Goal: Task Accomplishment & Management: Use online tool/utility

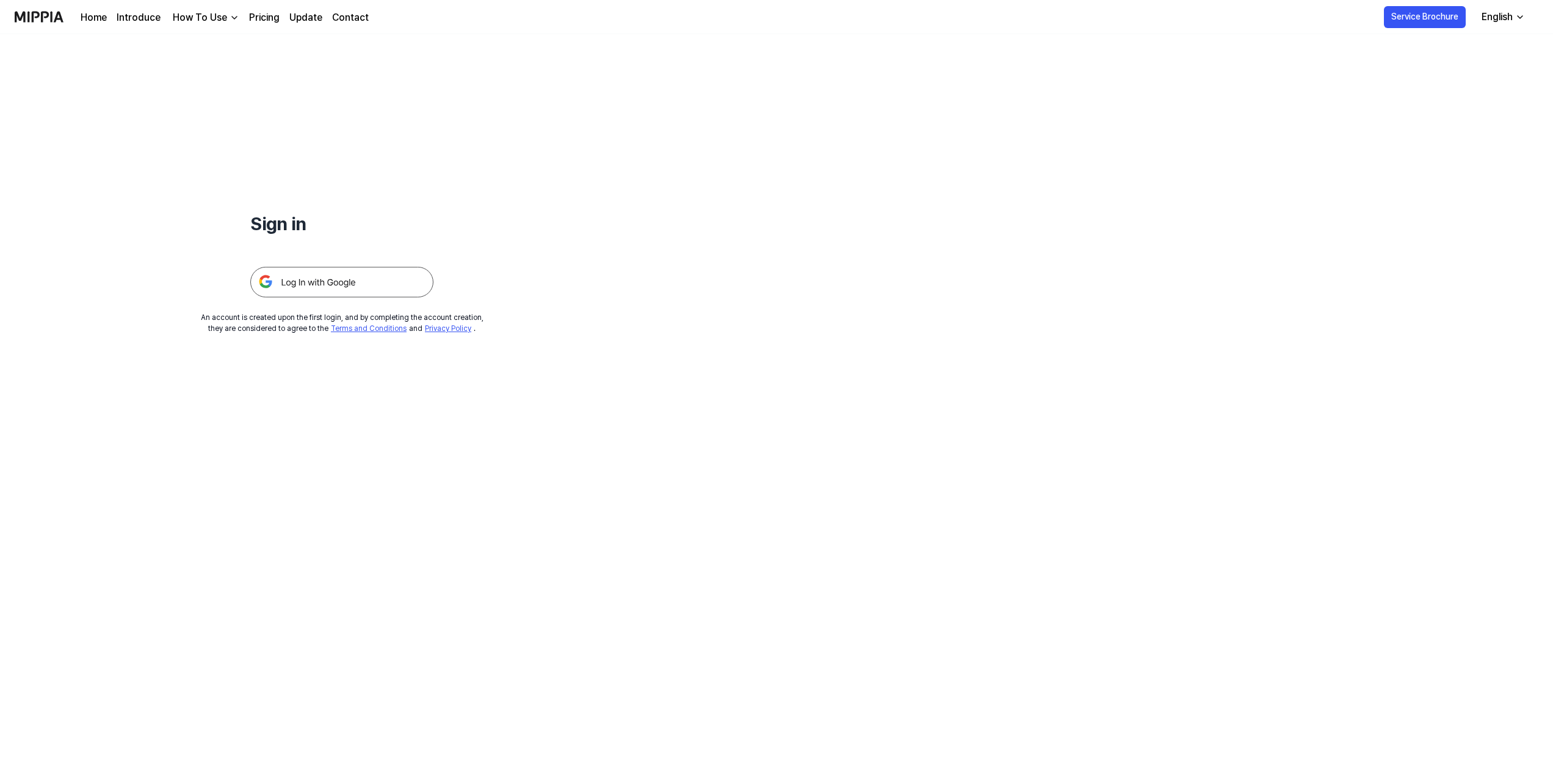
click at [319, 276] on img at bounding box center [342, 282] width 183 height 30
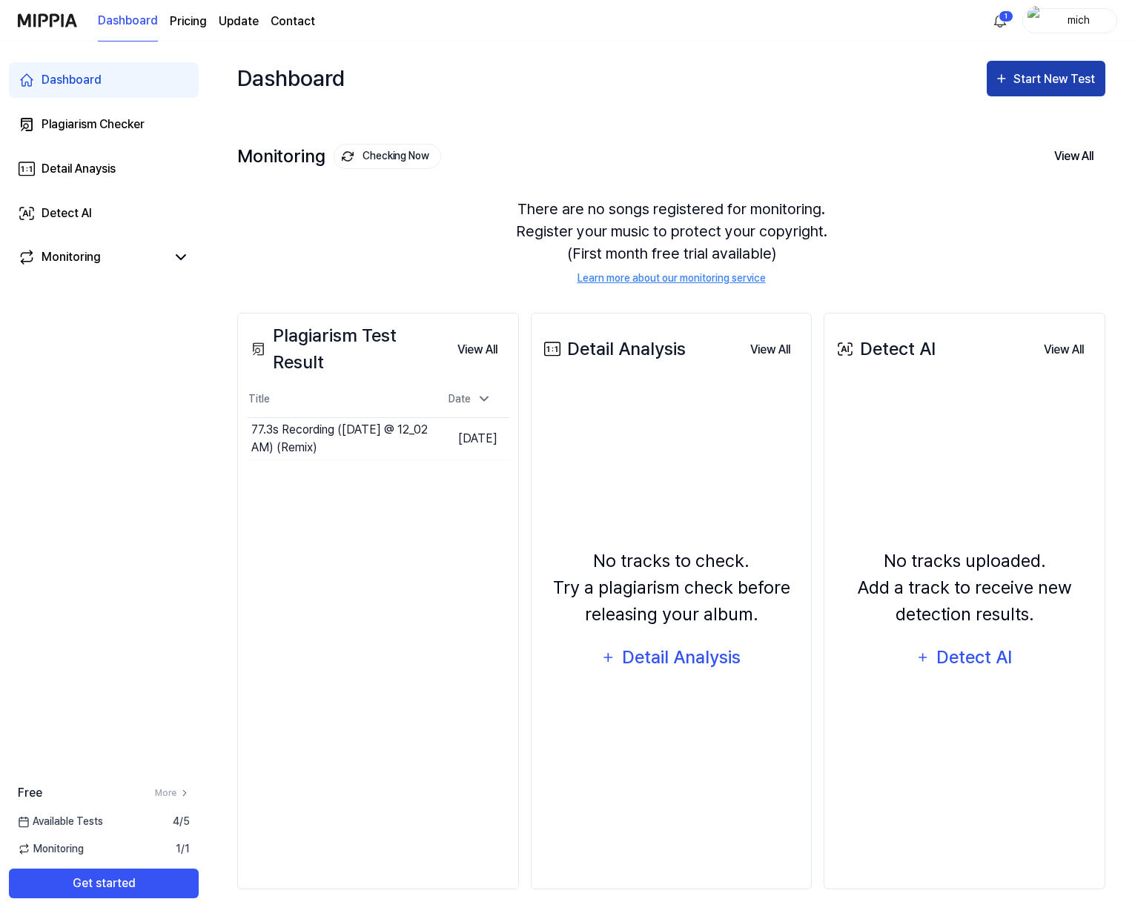
click at [1055, 78] on div "Start New Test" at bounding box center [1055, 79] width 84 height 19
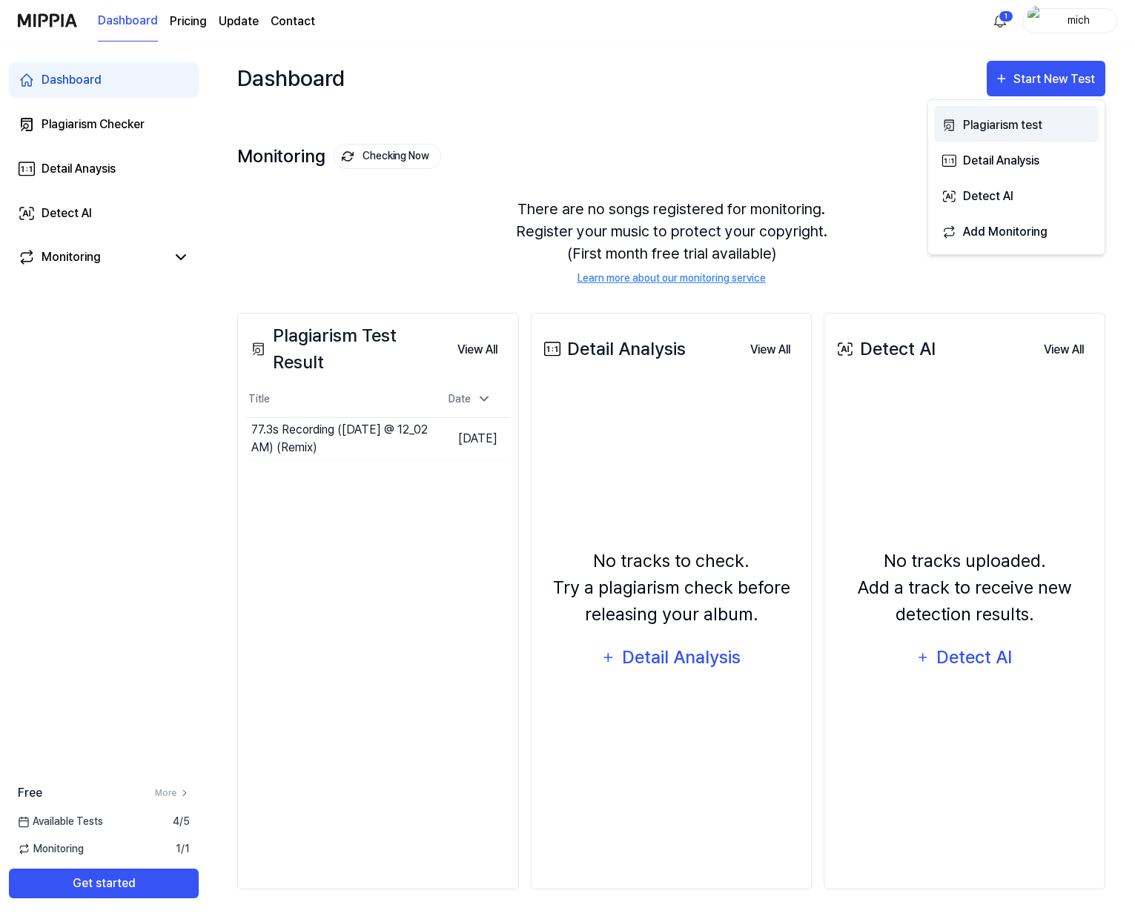
click at [1018, 125] on div "Plagiarism test" at bounding box center [1027, 125] width 129 height 19
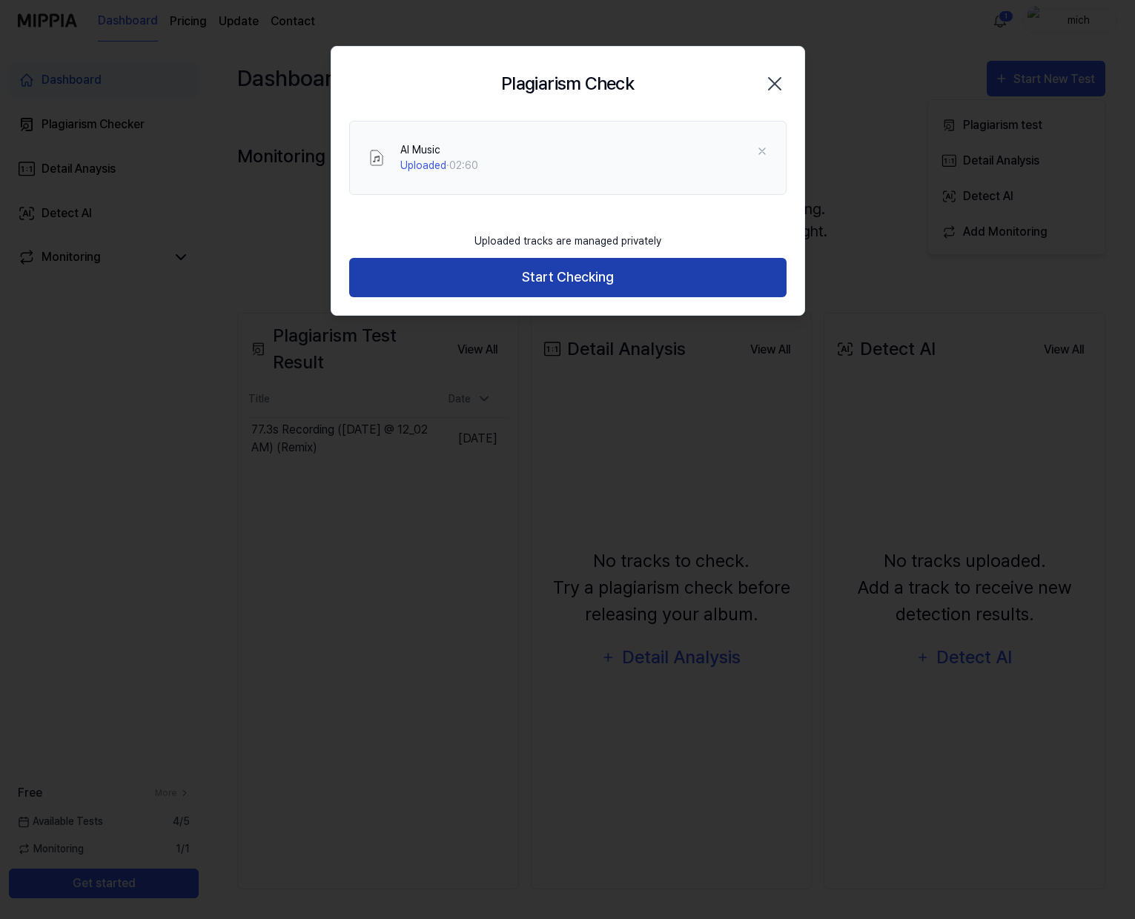
click at [602, 279] on button "Start Checking" at bounding box center [567, 277] width 437 height 39
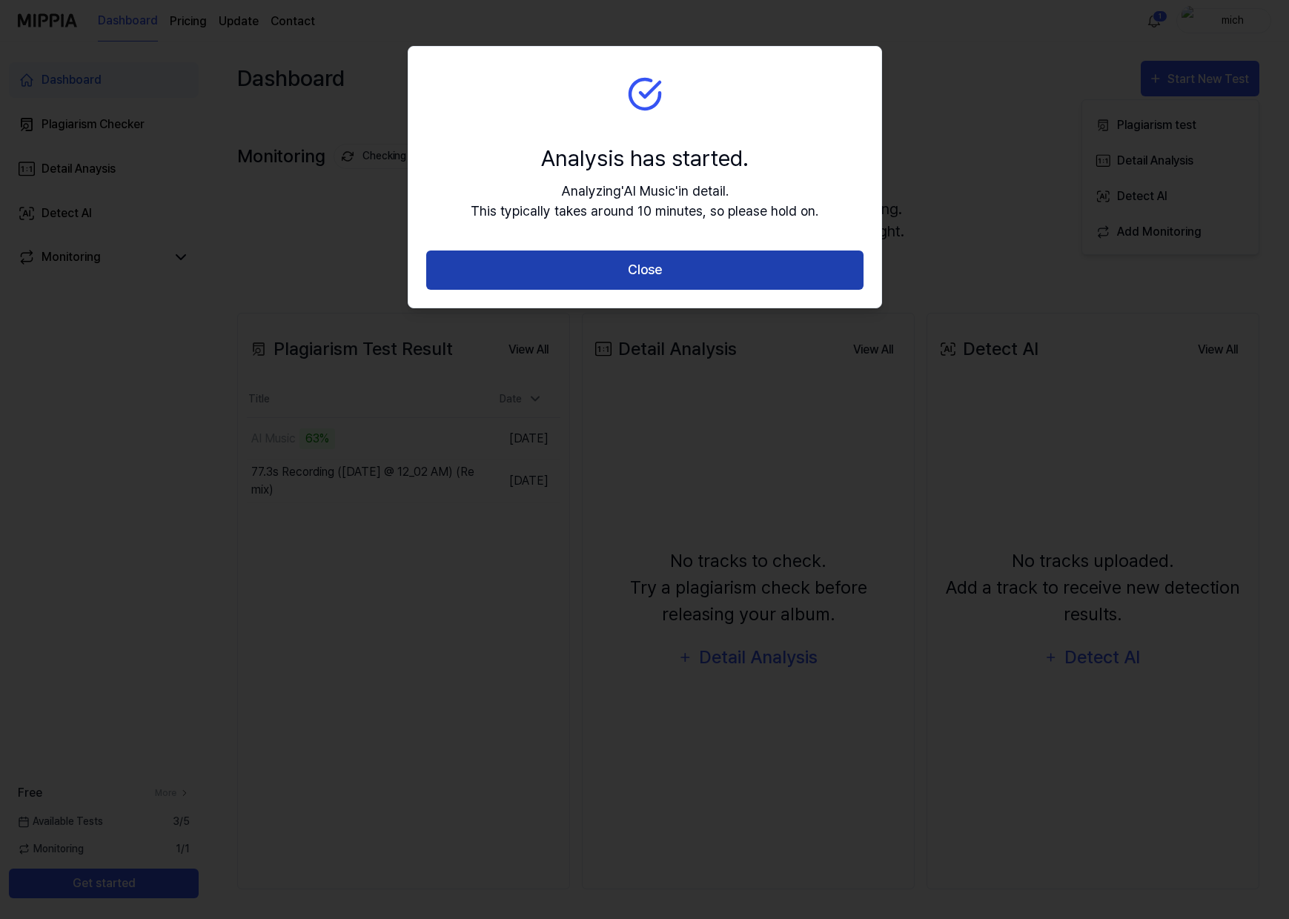
click at [760, 269] on button "Close" at bounding box center [644, 269] width 437 height 39
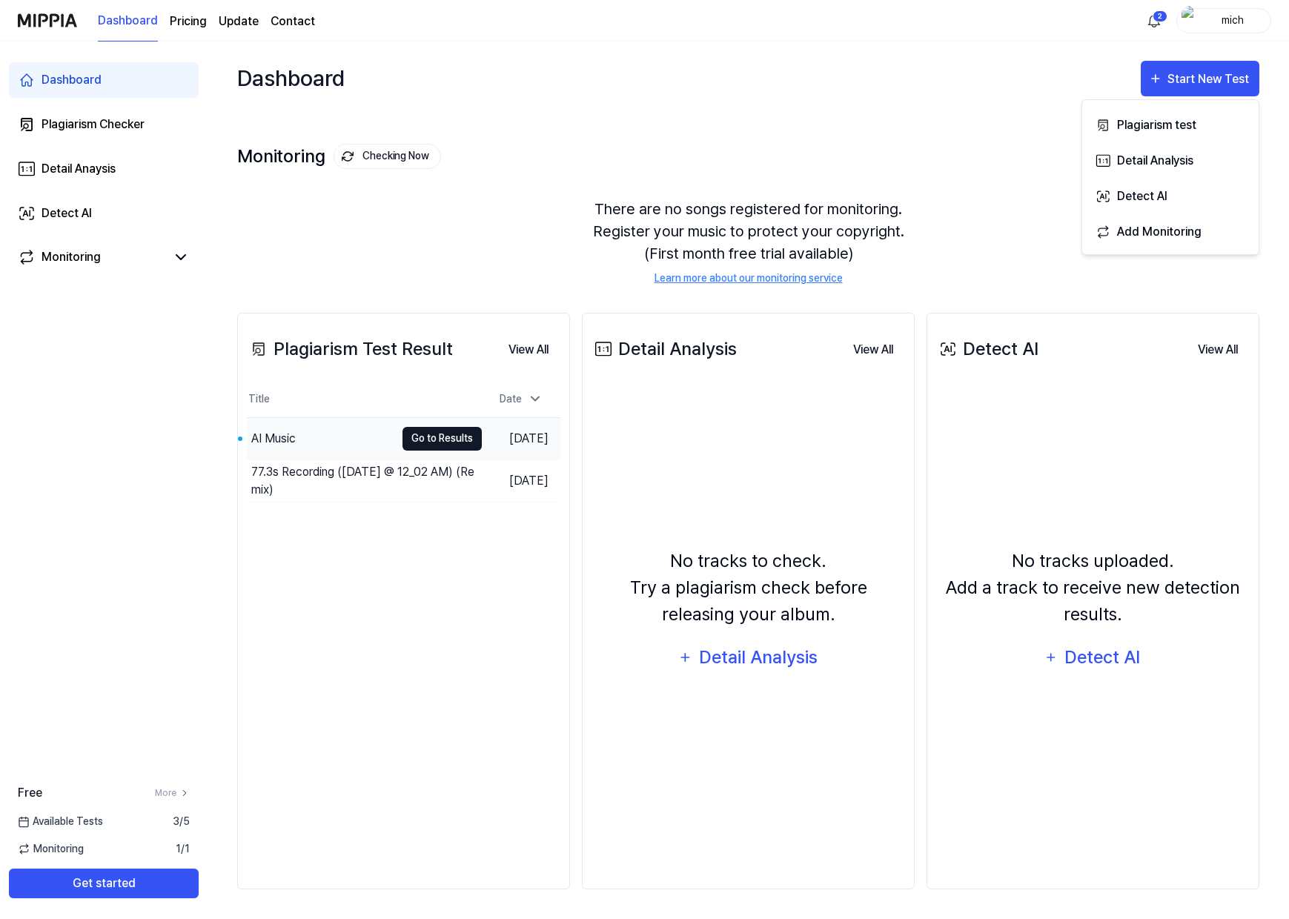
click at [435, 439] on button "Go to Results" at bounding box center [441, 439] width 79 height 24
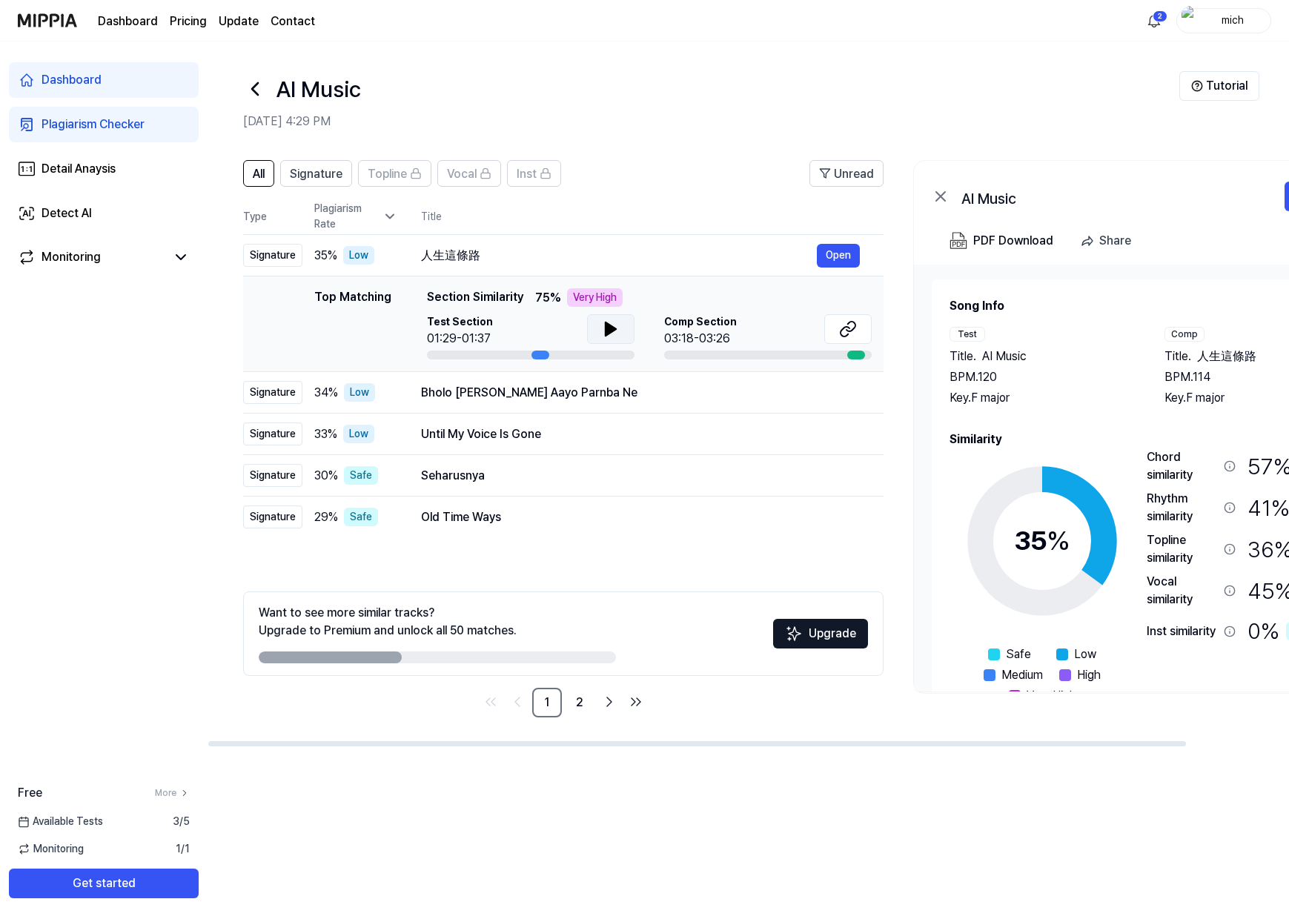
click at [611, 334] on icon at bounding box center [611, 329] width 18 height 18
click at [651, 394] on div "Bholo Shambhu Aayo Parnba Ne" at bounding box center [619, 393] width 396 height 18
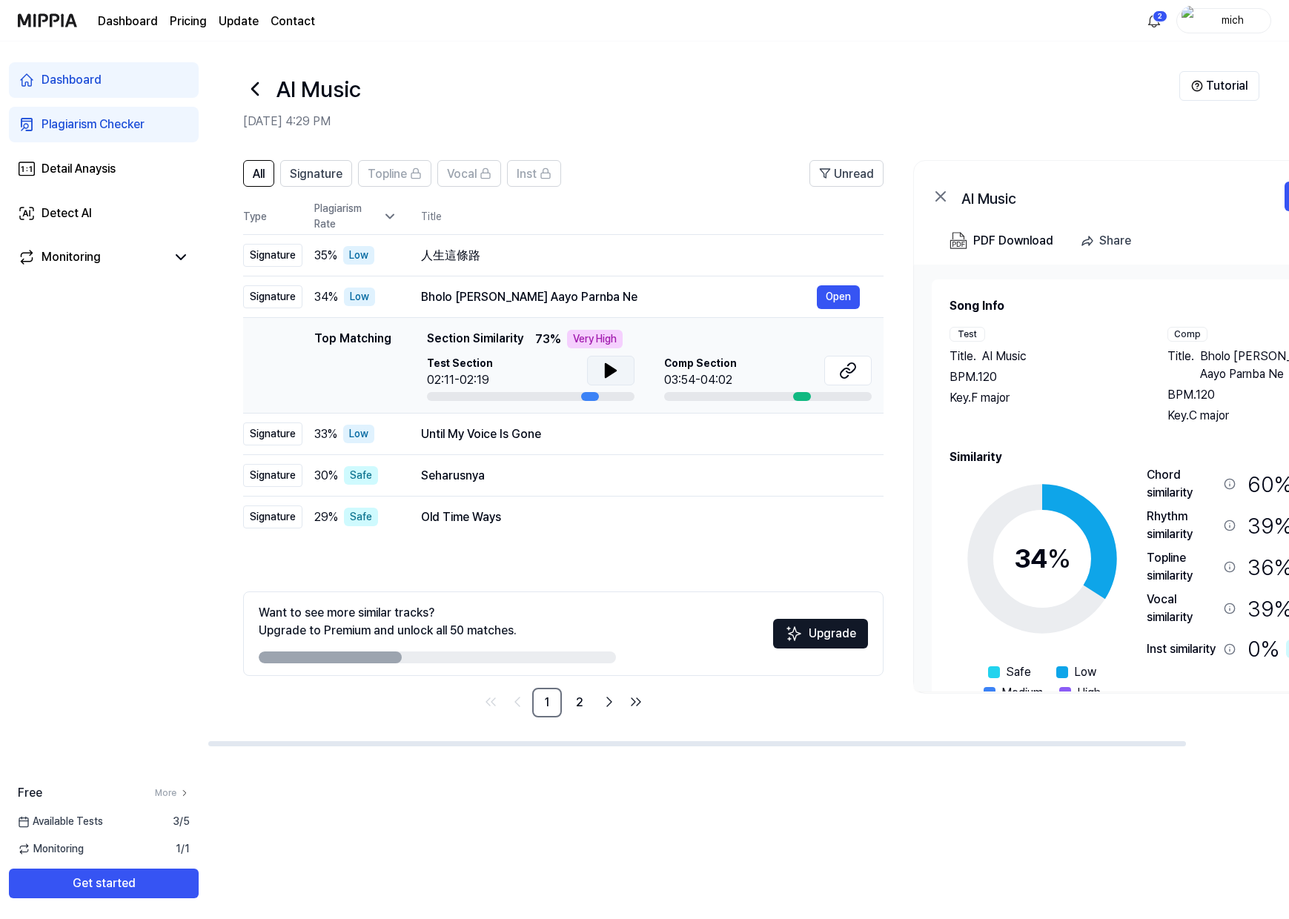
click at [607, 372] on icon at bounding box center [610, 370] width 10 height 13
click at [639, 431] on div "Until My Voice Is Gone" at bounding box center [619, 434] width 396 height 18
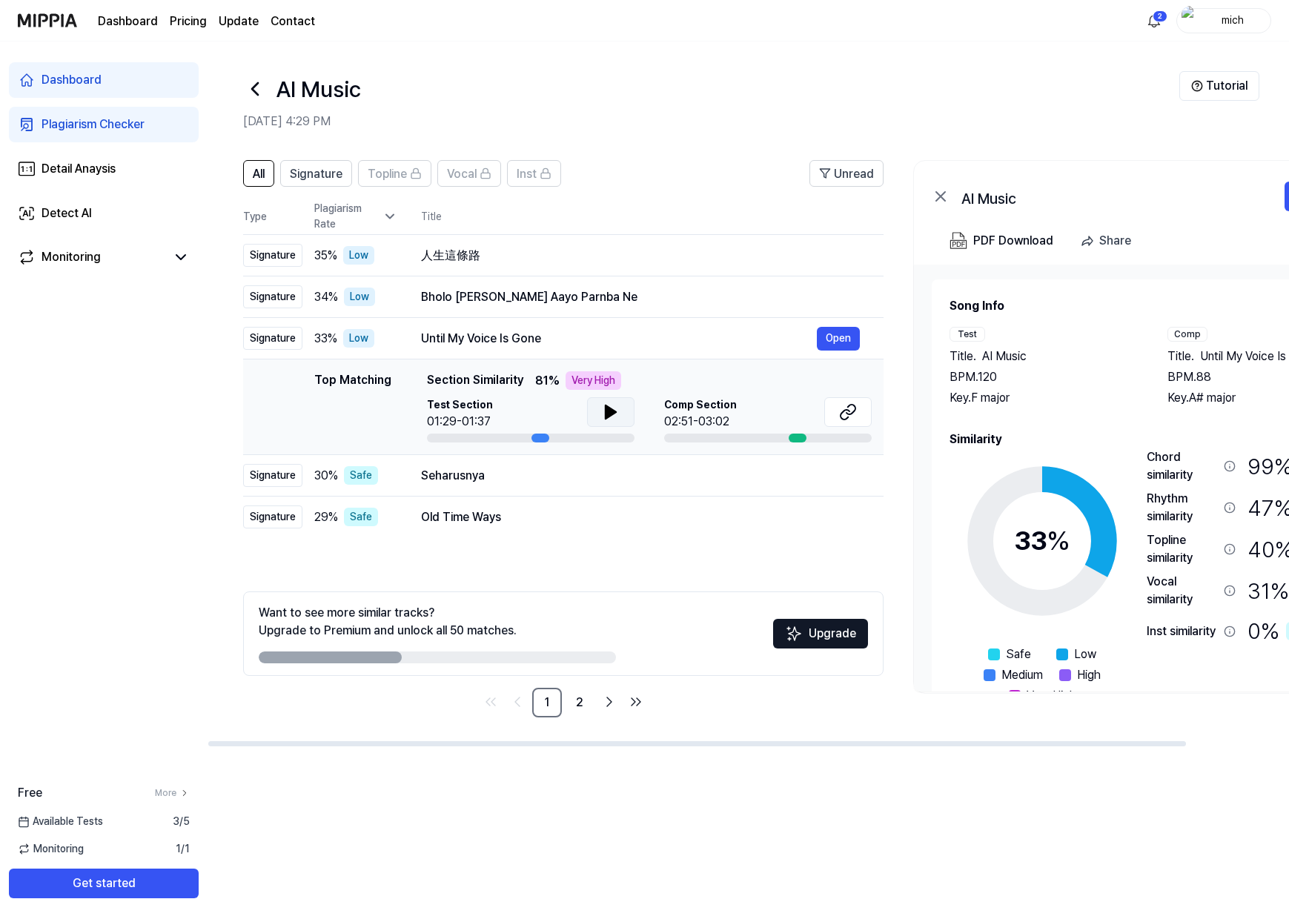
click at [611, 405] on icon at bounding box center [611, 412] width 18 height 18
click at [612, 410] on icon at bounding box center [613, 412] width 3 height 12
click at [614, 414] on icon at bounding box center [611, 412] width 18 height 18
click at [607, 478] on div "Seharusnya" at bounding box center [619, 476] width 396 height 18
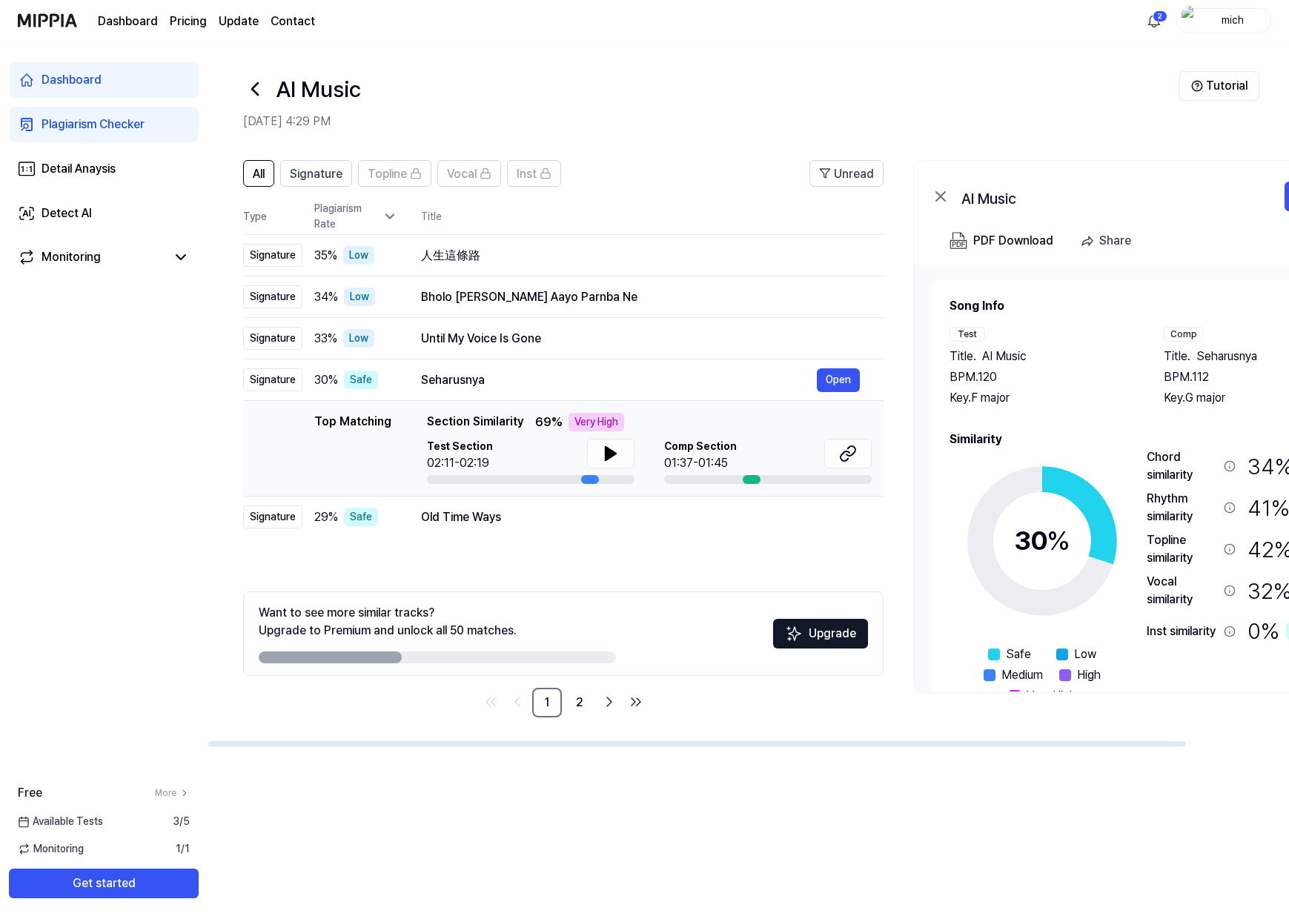
click at [593, 422] on div "Very High" at bounding box center [596, 422] width 56 height 19
click at [611, 461] on icon at bounding box center [611, 454] width 18 height 18
click at [594, 522] on div "Old Time Ways" at bounding box center [619, 517] width 396 height 18
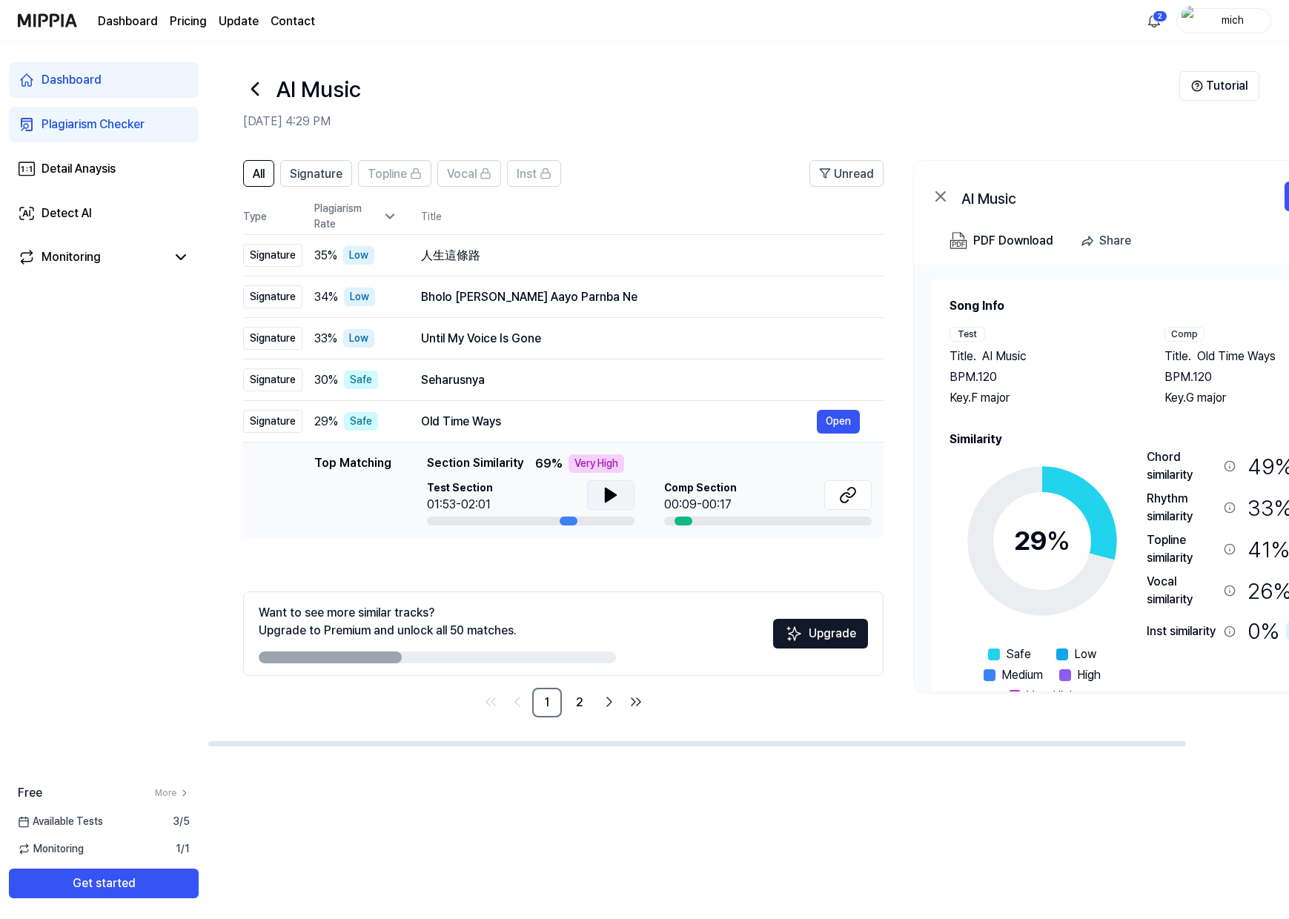
click at [613, 500] on icon at bounding box center [611, 495] width 18 height 18
click at [567, 261] on div "人生這條路" at bounding box center [619, 256] width 396 height 18
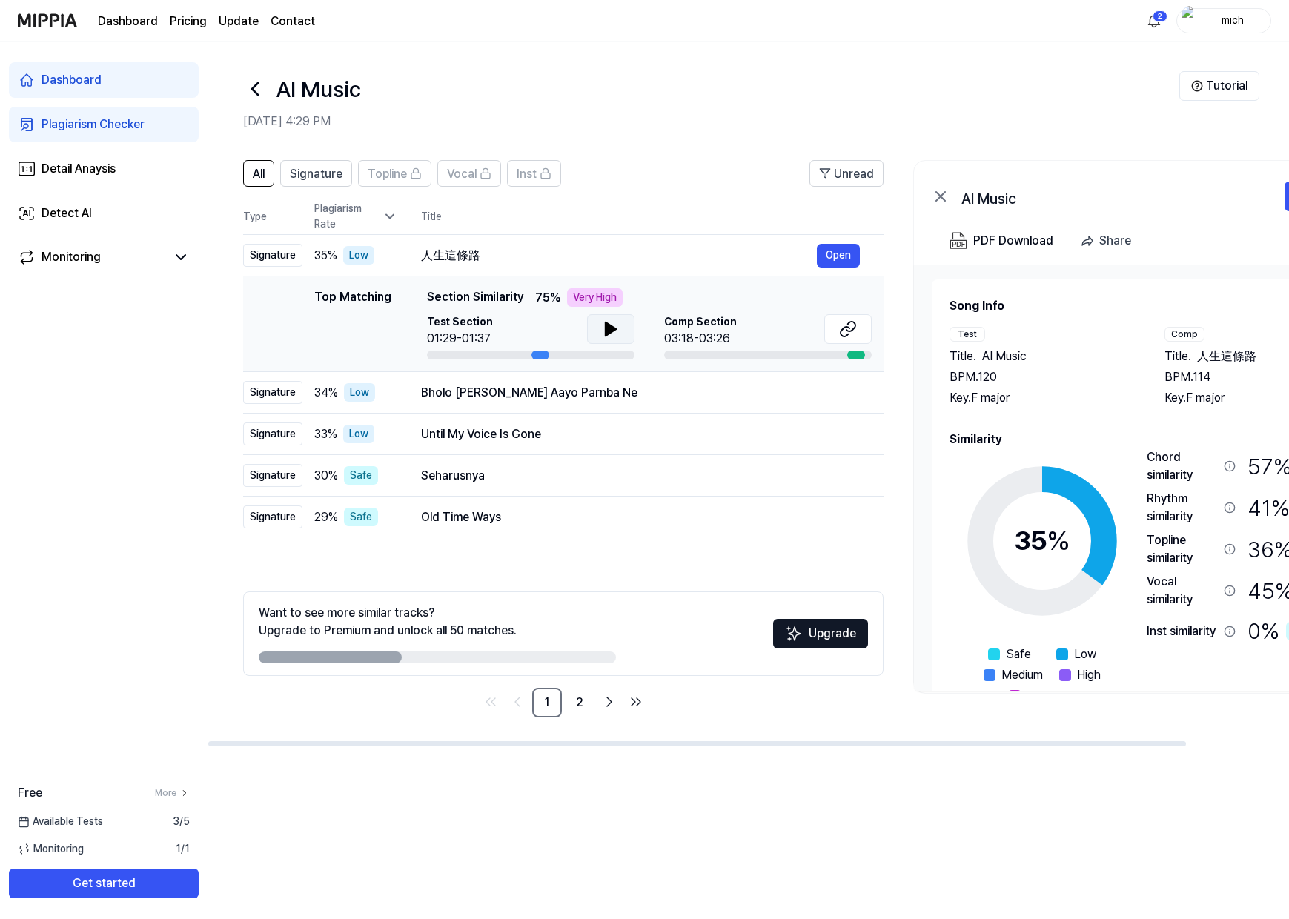
click at [608, 335] on icon at bounding box center [611, 329] width 18 height 18
click at [604, 334] on icon at bounding box center [611, 329] width 18 height 18
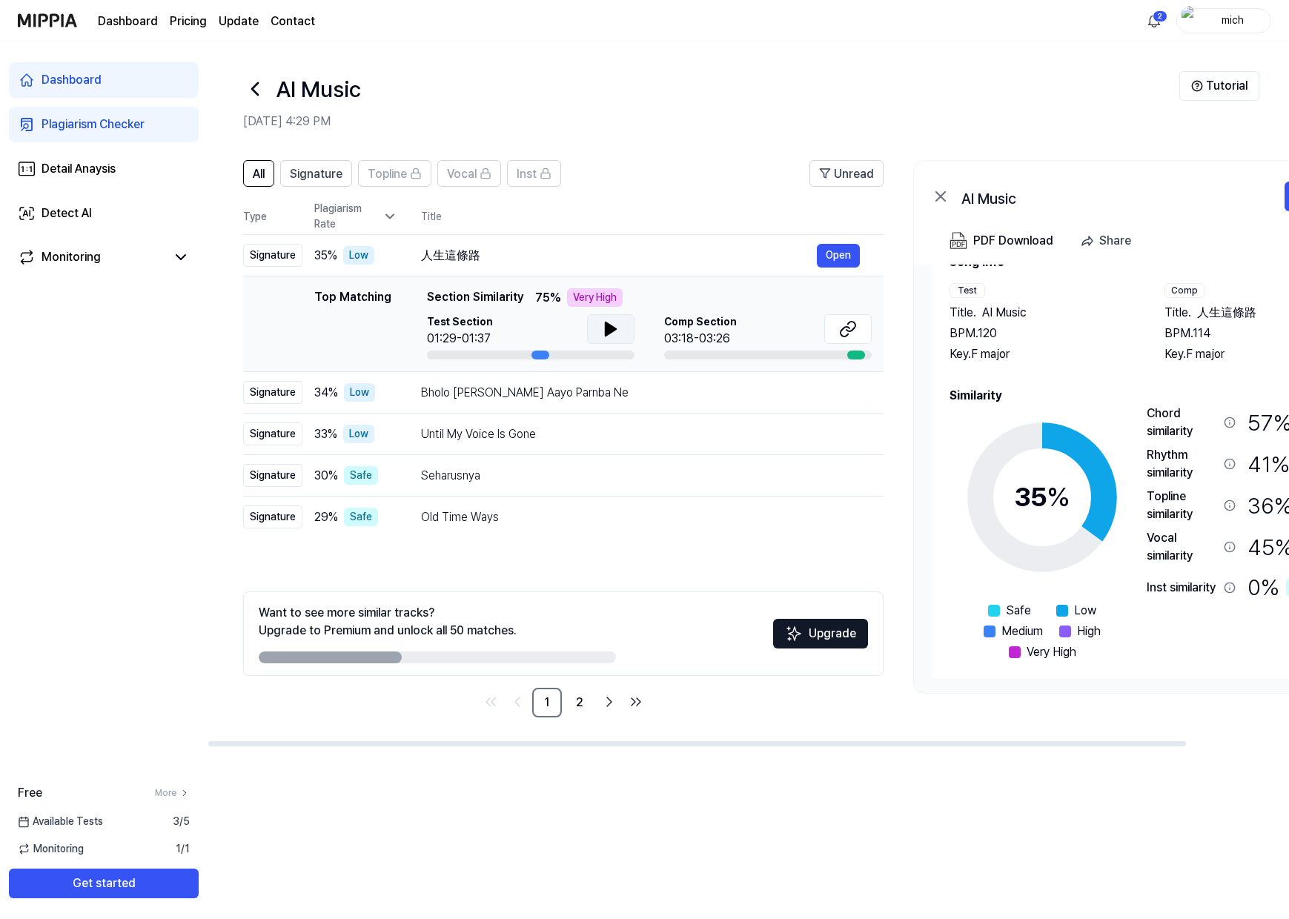
scroll to position [46, 0]
click at [1015, 245] on div "PDF Download" at bounding box center [1013, 240] width 80 height 19
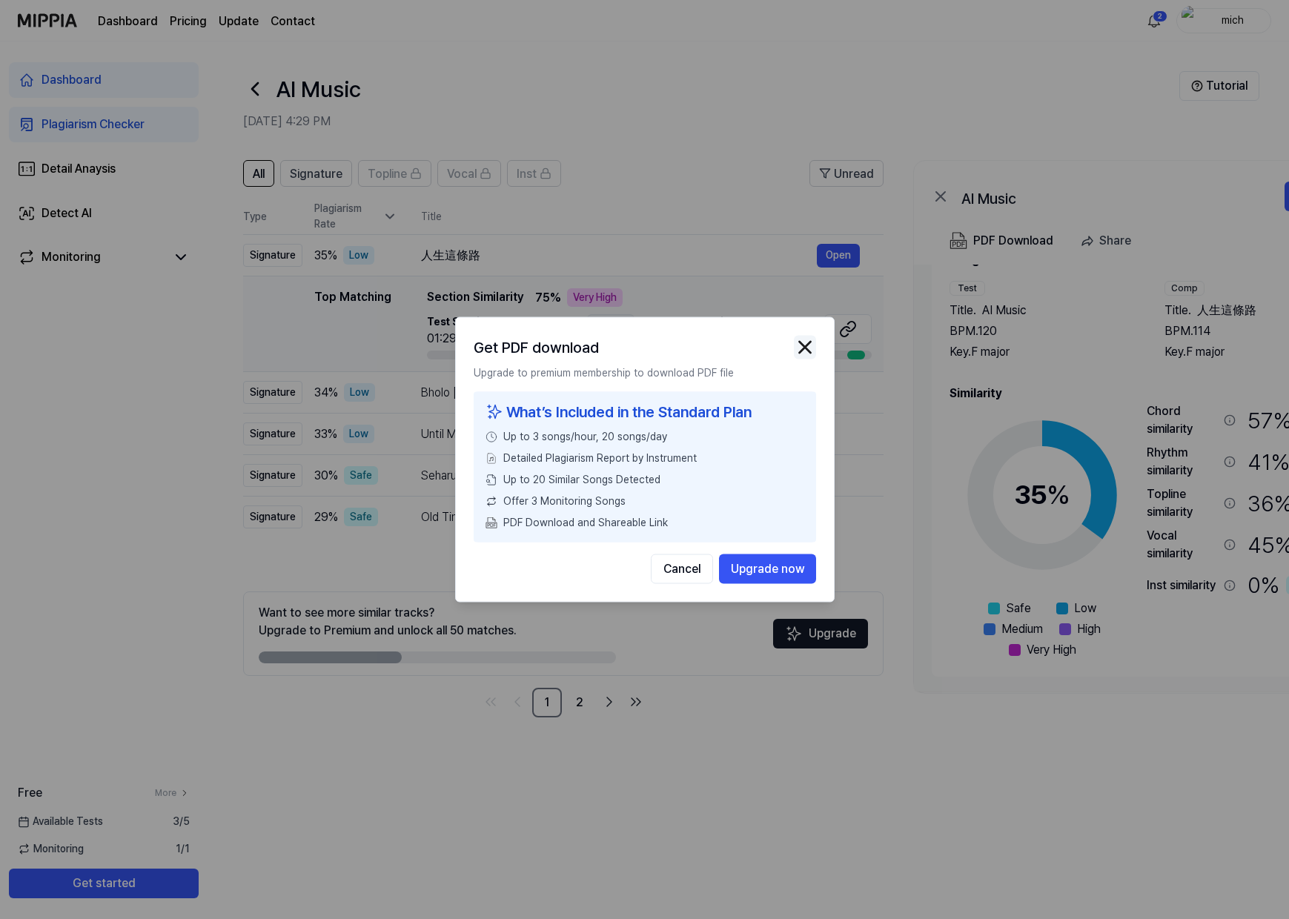
click at [805, 347] on img "button" at bounding box center [805, 347] width 22 height 22
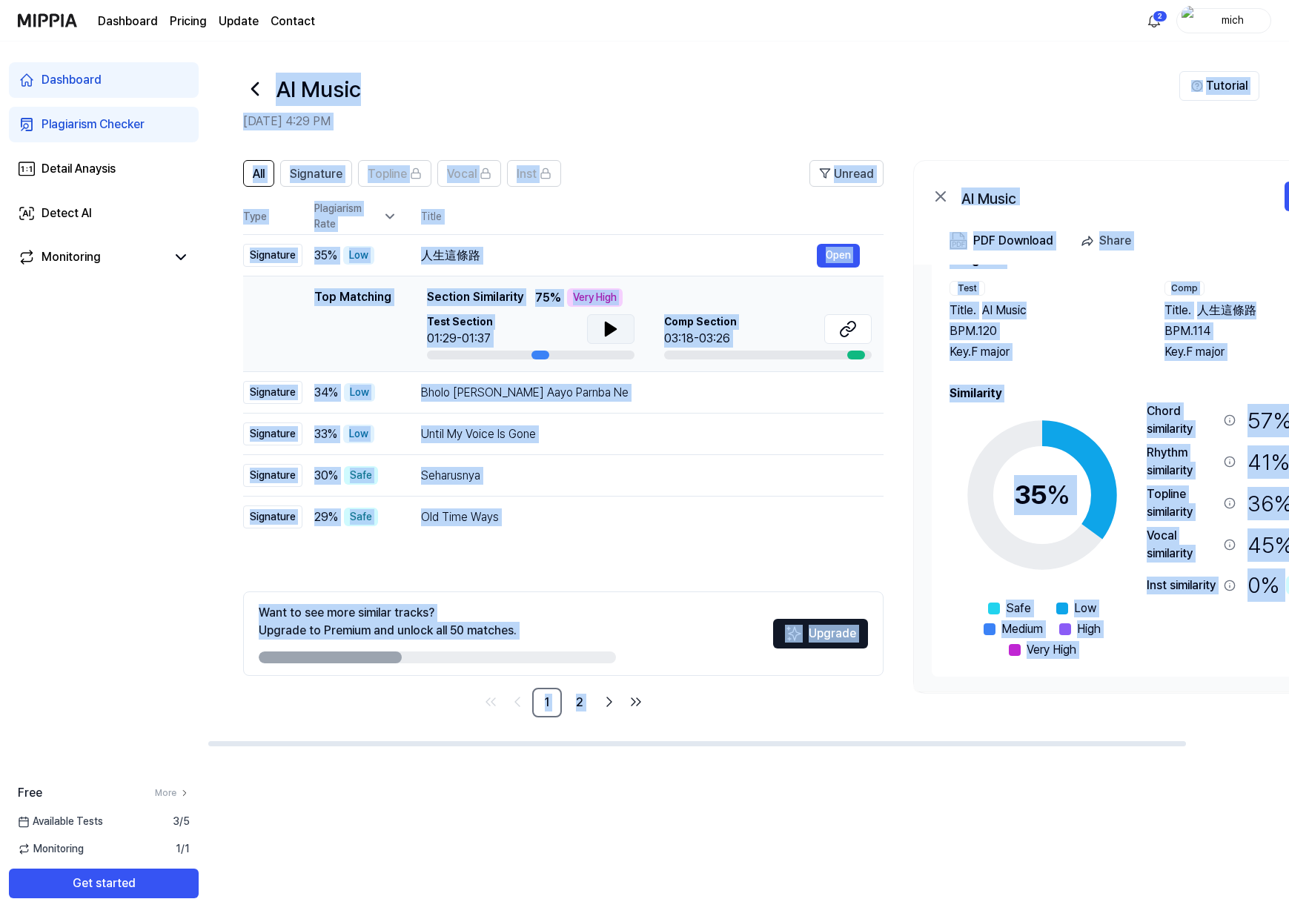
drag, startPoint x: 274, startPoint y: 84, endPoint x: 1279, endPoint y: 679, distance: 1167.5
click at [1279, 679] on div "AI Music Aug 17, 2025, 4:29 PM Tutorial All Signature Topline Vocal Inst Unread…" at bounding box center [748, 480] width 1081 height 877
copy div "AI Music Aug 17, 2025, 4:29 PM Tutorial All Signature Topline Vocal Inst Unread…"
click at [809, 78] on div "AI Music" at bounding box center [711, 89] width 936 height 36
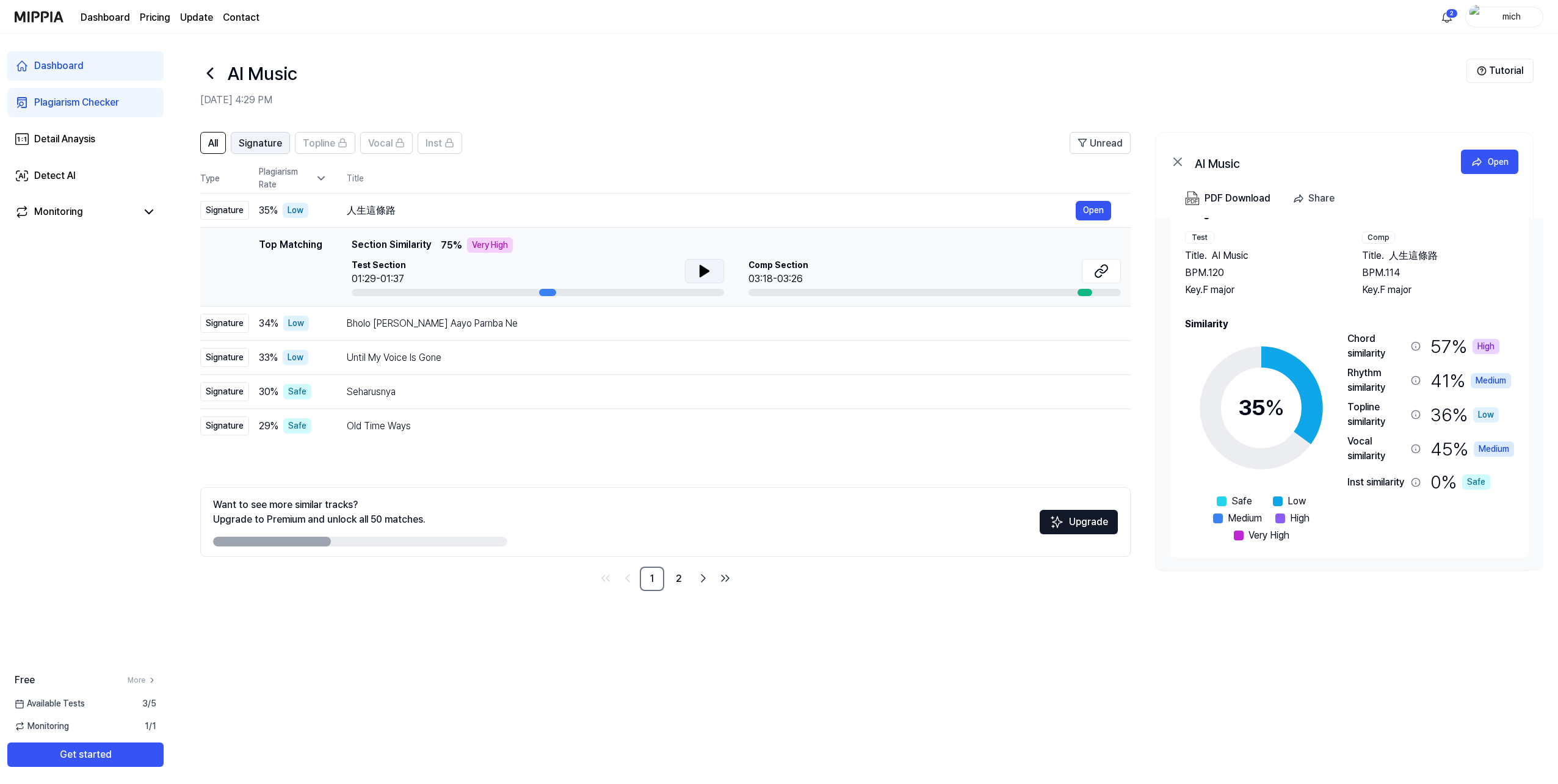
click at [273, 138] on span "Signature" at bounding box center [260, 143] width 44 height 15
click at [317, 143] on span "Topline" at bounding box center [319, 143] width 32 height 15
click at [368, 147] on span "Vocal" at bounding box center [381, 143] width 25 height 15
click at [263, 147] on span "Signature" at bounding box center [260, 143] width 44 height 15
click at [320, 177] on icon at bounding box center [320, 178] width 12 height 12
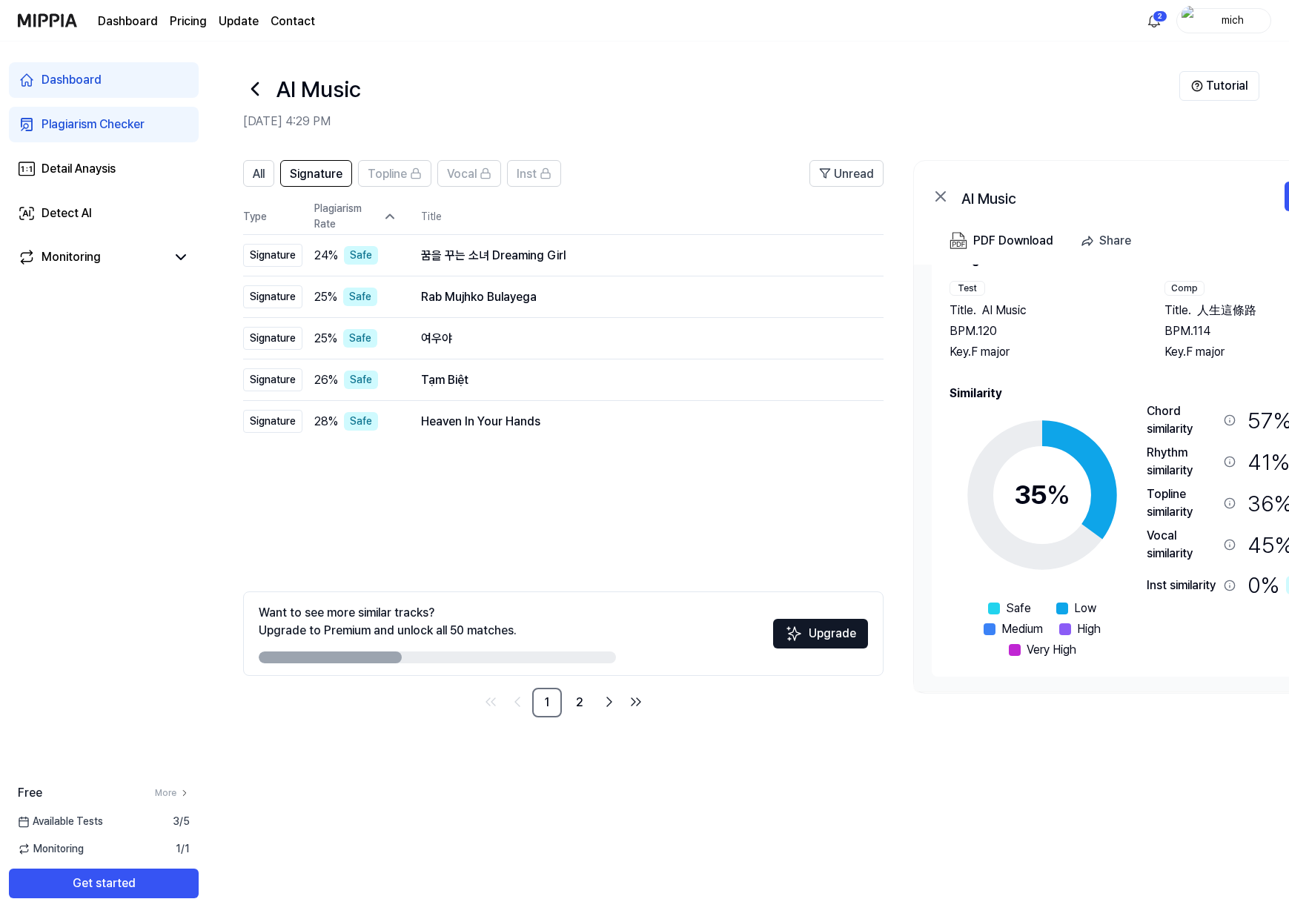
click at [256, 92] on icon at bounding box center [255, 89] width 6 height 12
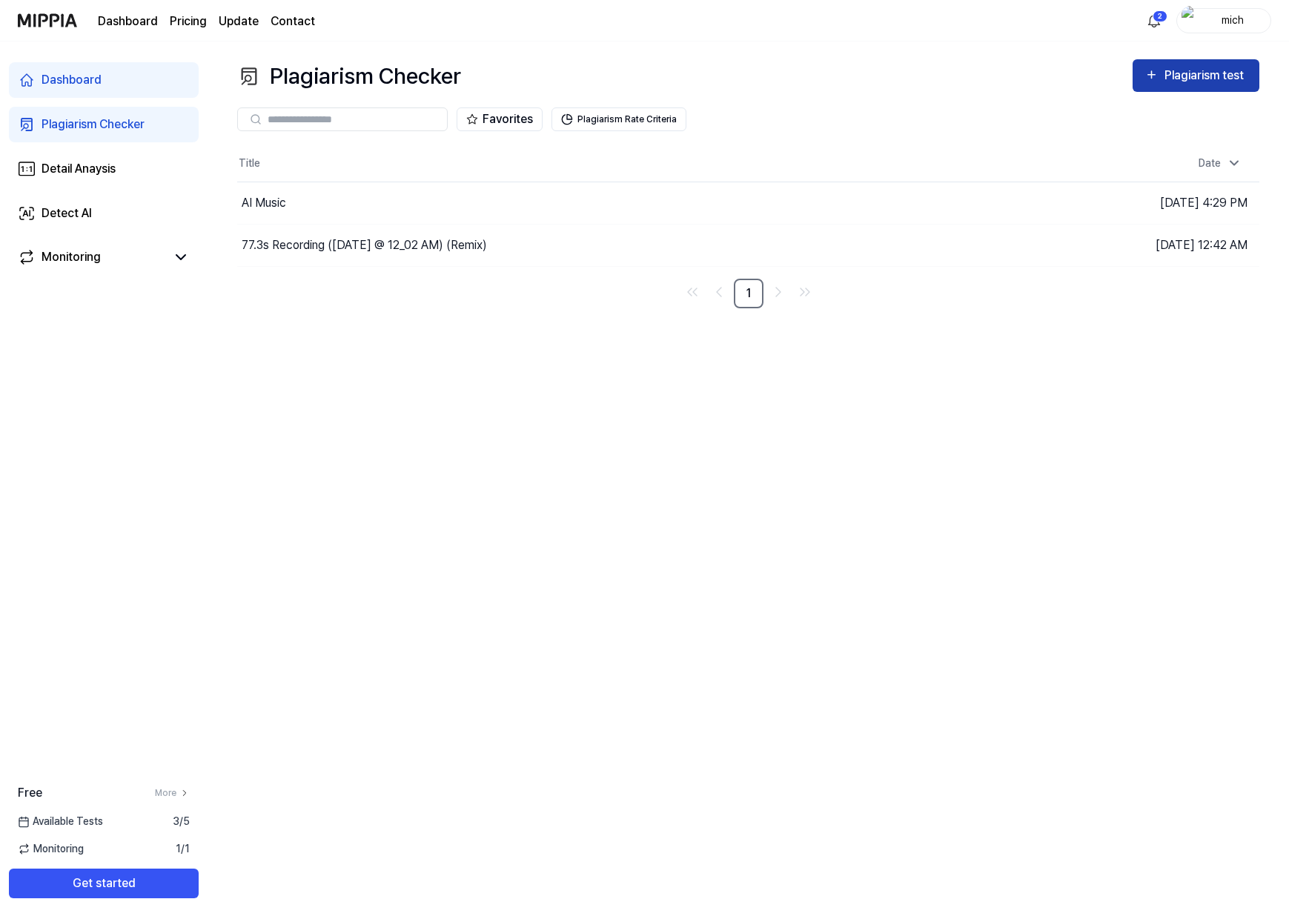
click at [1186, 73] on div "Plagiarism test" at bounding box center [1205, 75] width 83 height 19
